Goal: Information Seeking & Learning: Learn about a topic

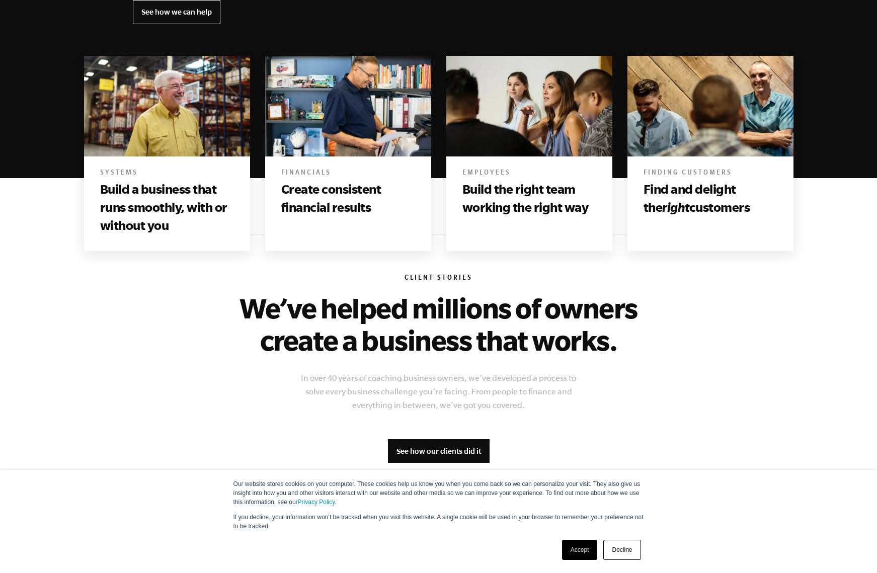
scroll to position [751, 0]
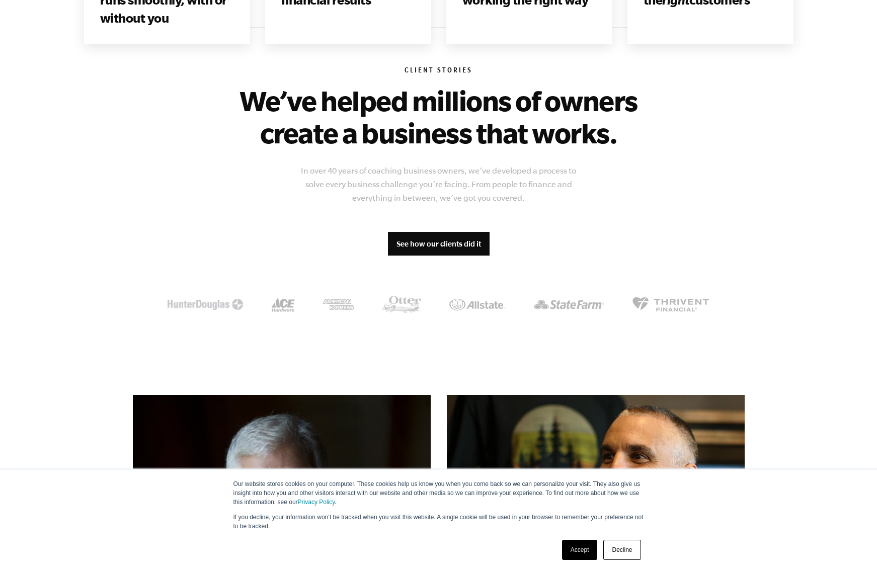
click at [584, 547] on link "Accept" at bounding box center [580, 550] width 36 height 20
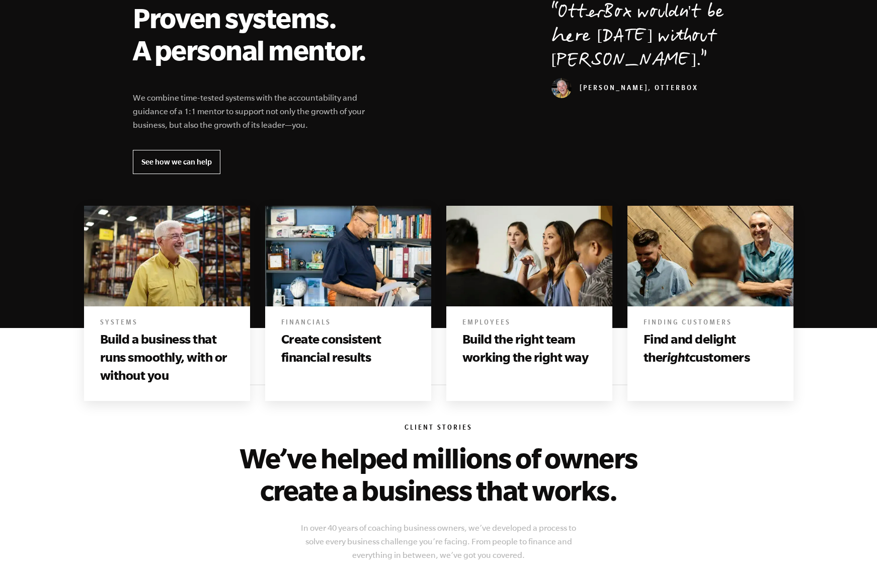
scroll to position [0, 0]
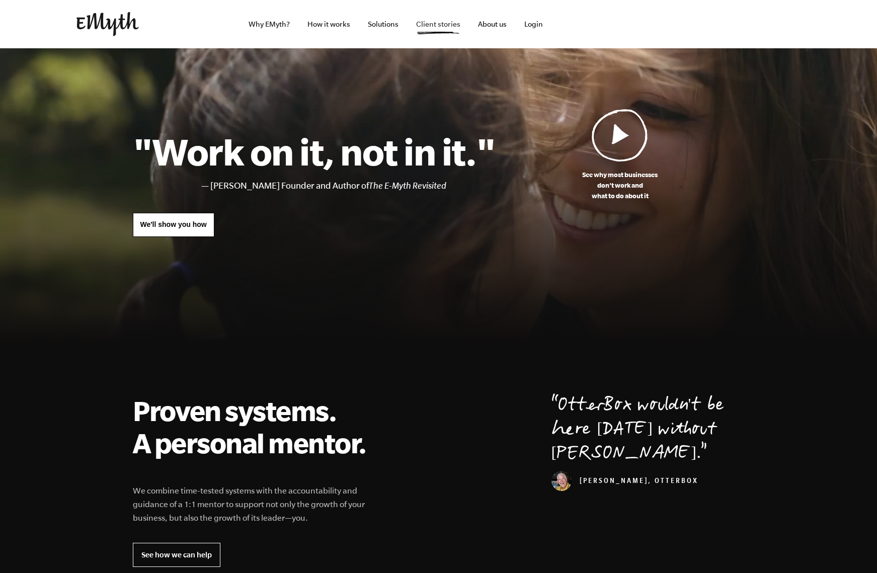
click at [442, 25] on link "Client stories" at bounding box center [438, 24] width 60 height 48
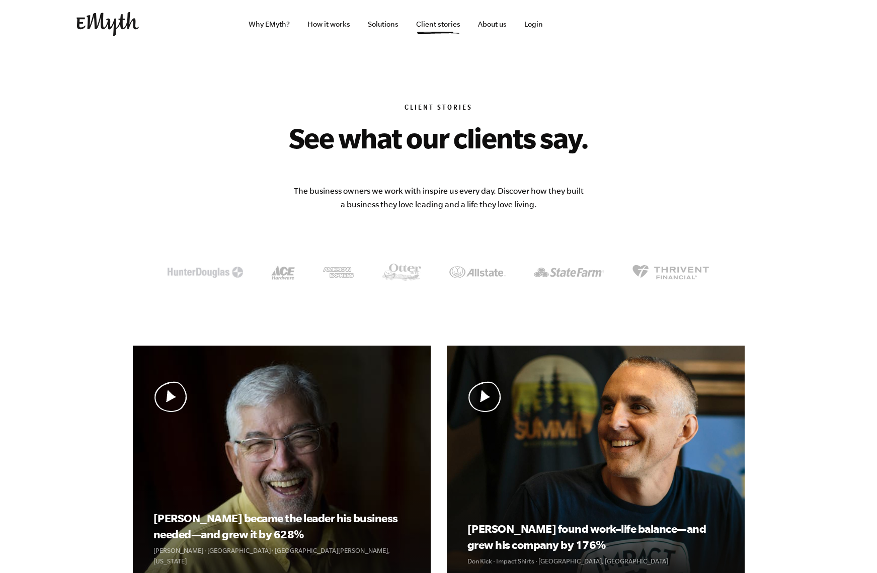
click at [131, 25] on img at bounding box center [108, 24] width 62 height 24
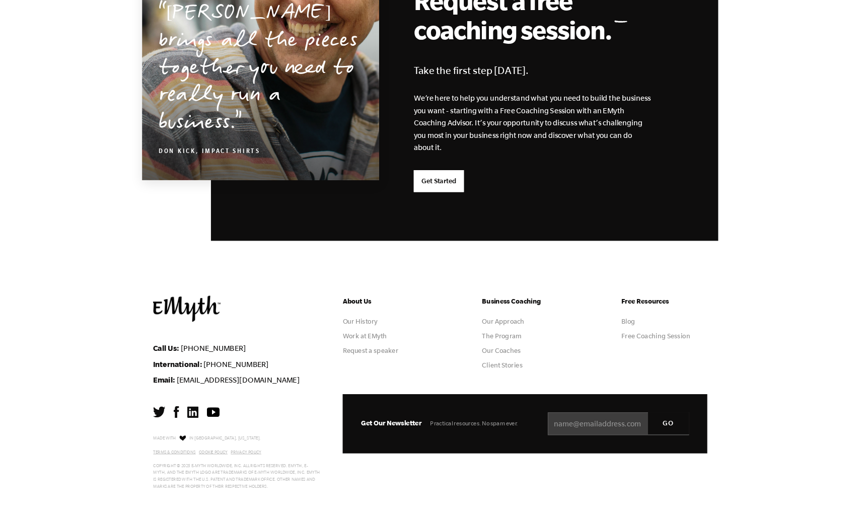
scroll to position [2481, 0]
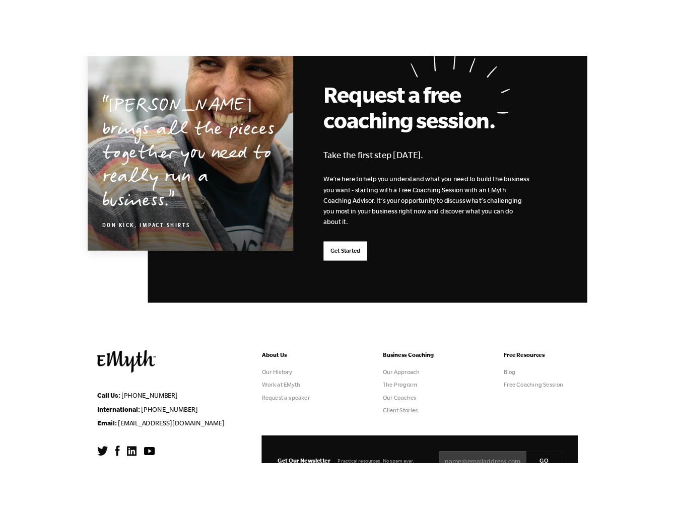
scroll to position [2525, 0]
